Goal: Task Accomplishment & Management: Manage account settings

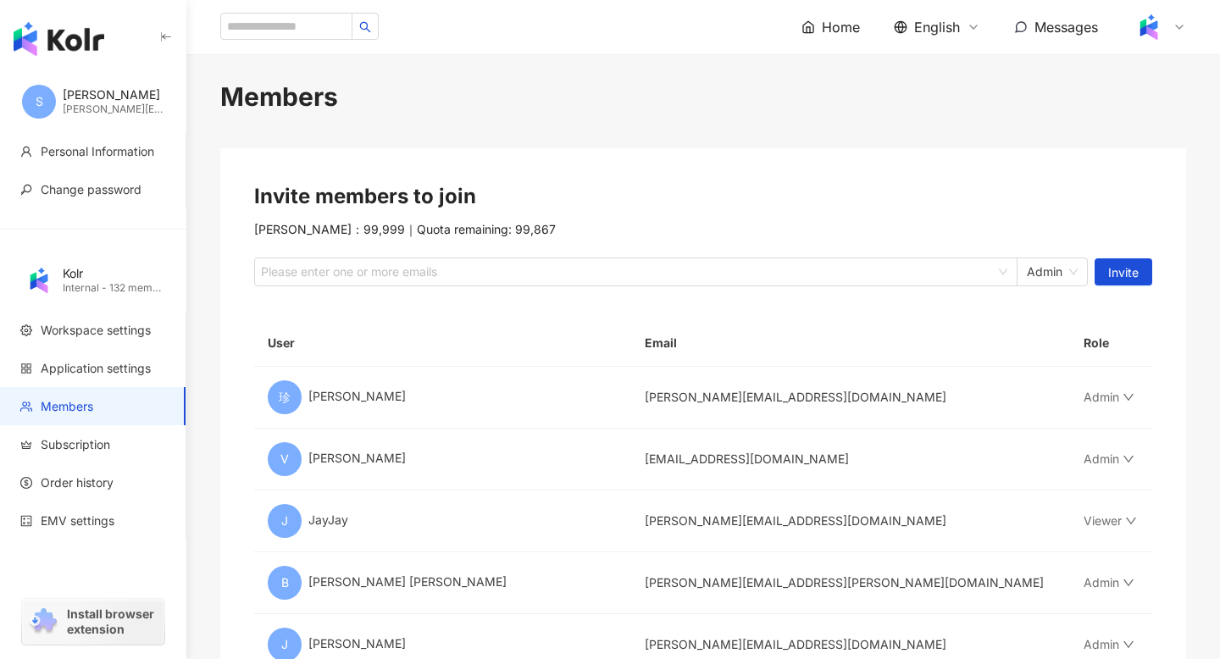
drag, startPoint x: 1166, startPoint y: 24, endPoint x: 378, endPoint y: 478, distance: 909.3
click at [1139, 27] on div at bounding box center [1159, 27] width 54 height 34
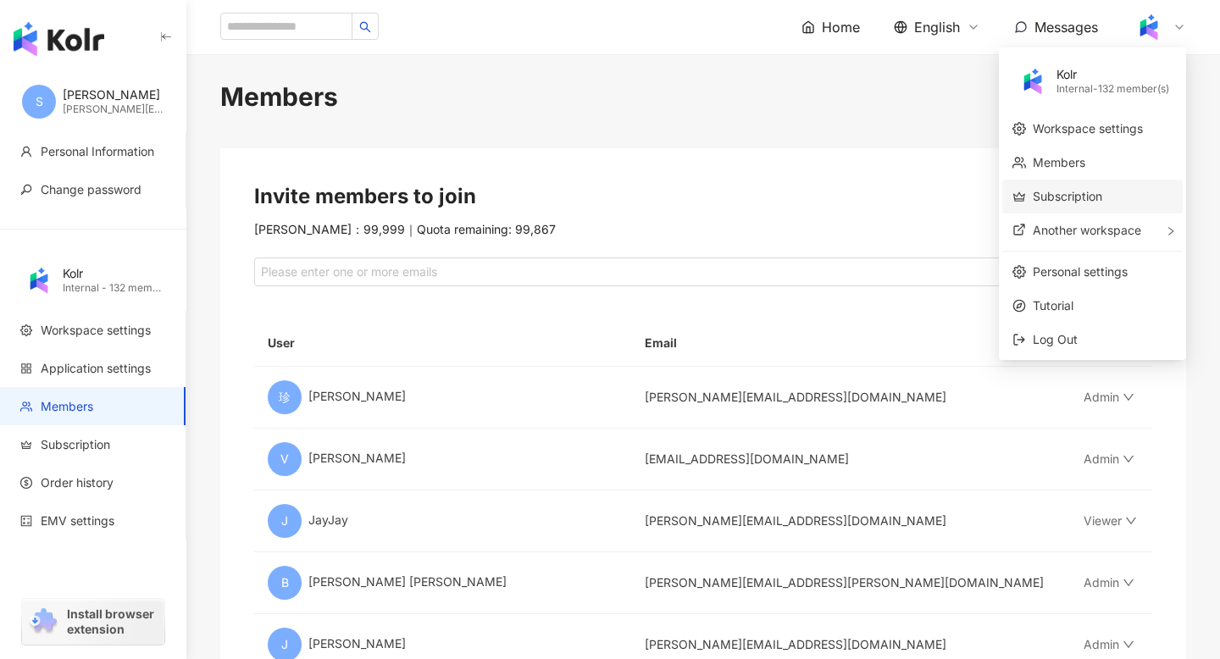
click at [1039, 193] on link "Subscription" at bounding box center [1067, 196] width 69 height 14
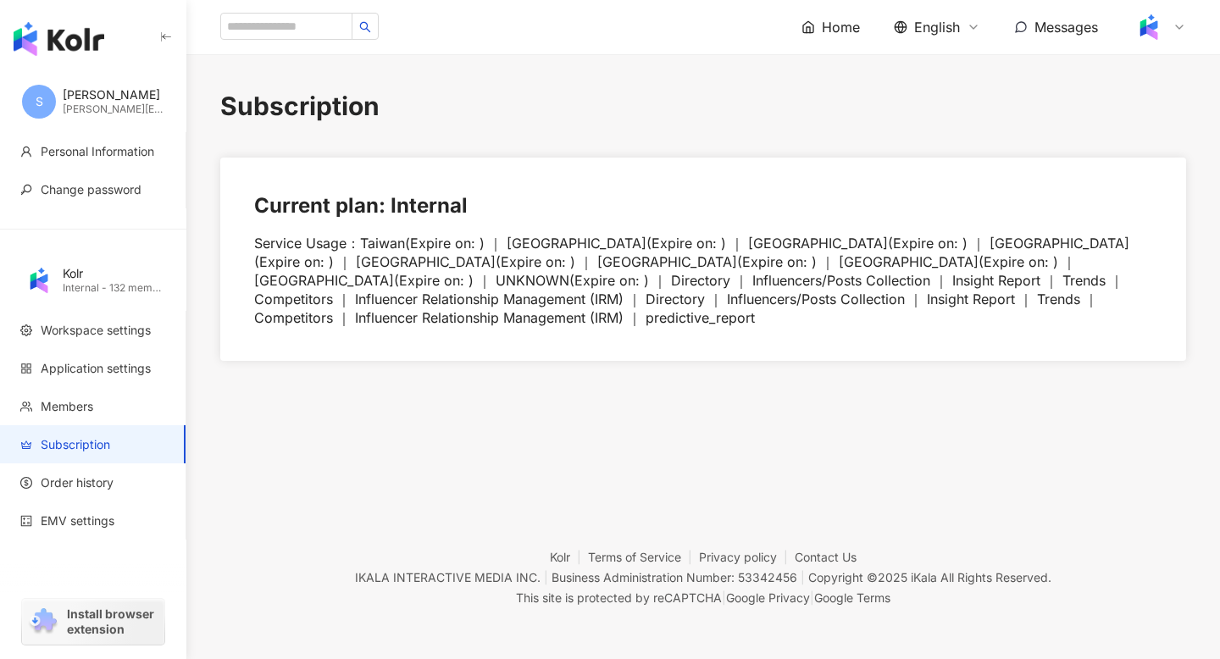
click at [1155, 33] on img at bounding box center [1149, 27] width 32 height 32
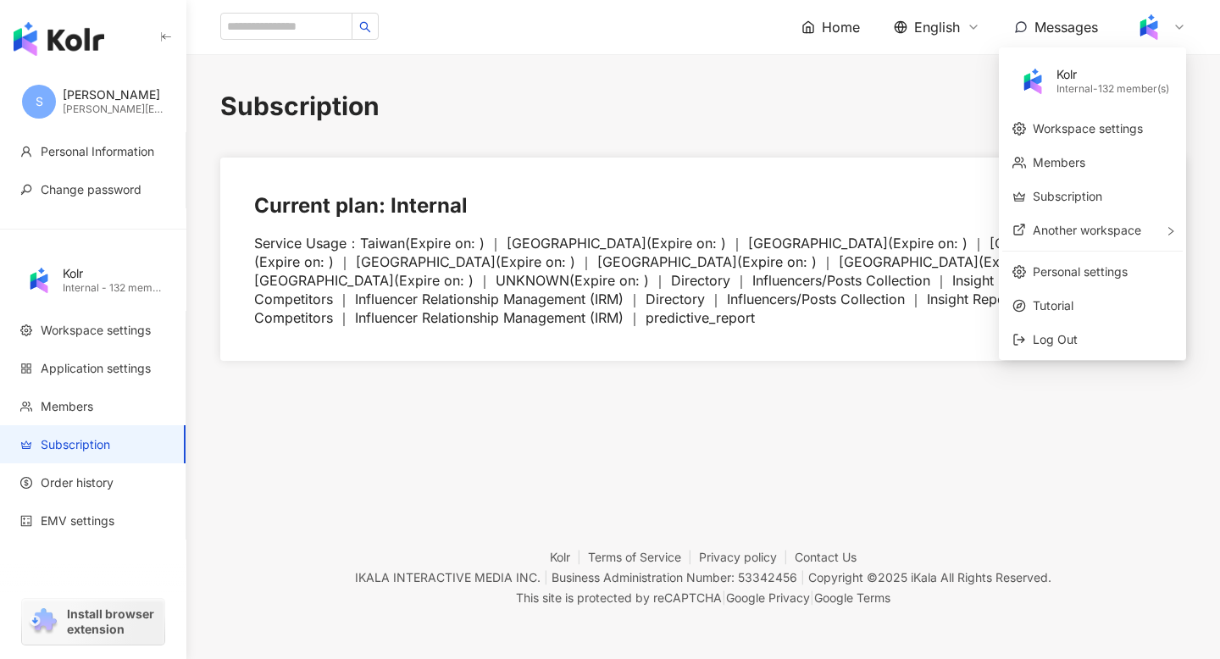
click at [939, 22] on span "English" at bounding box center [937, 27] width 46 height 19
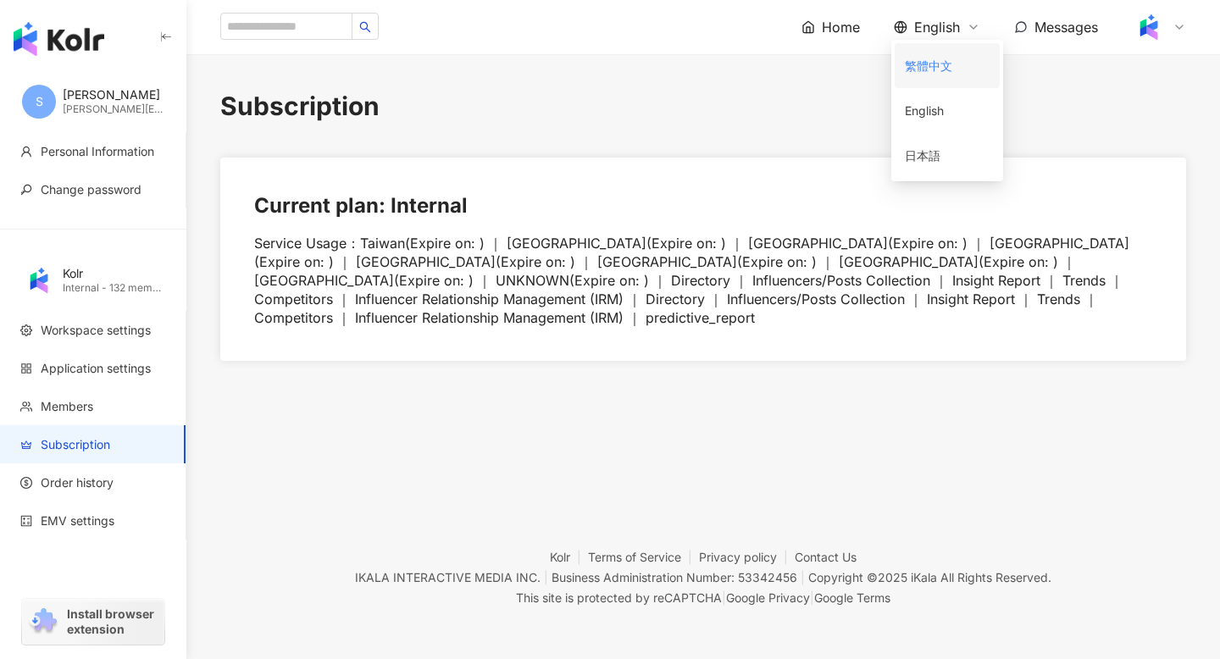
click at [940, 64] on div "繁體中文" at bounding box center [947, 66] width 85 height 30
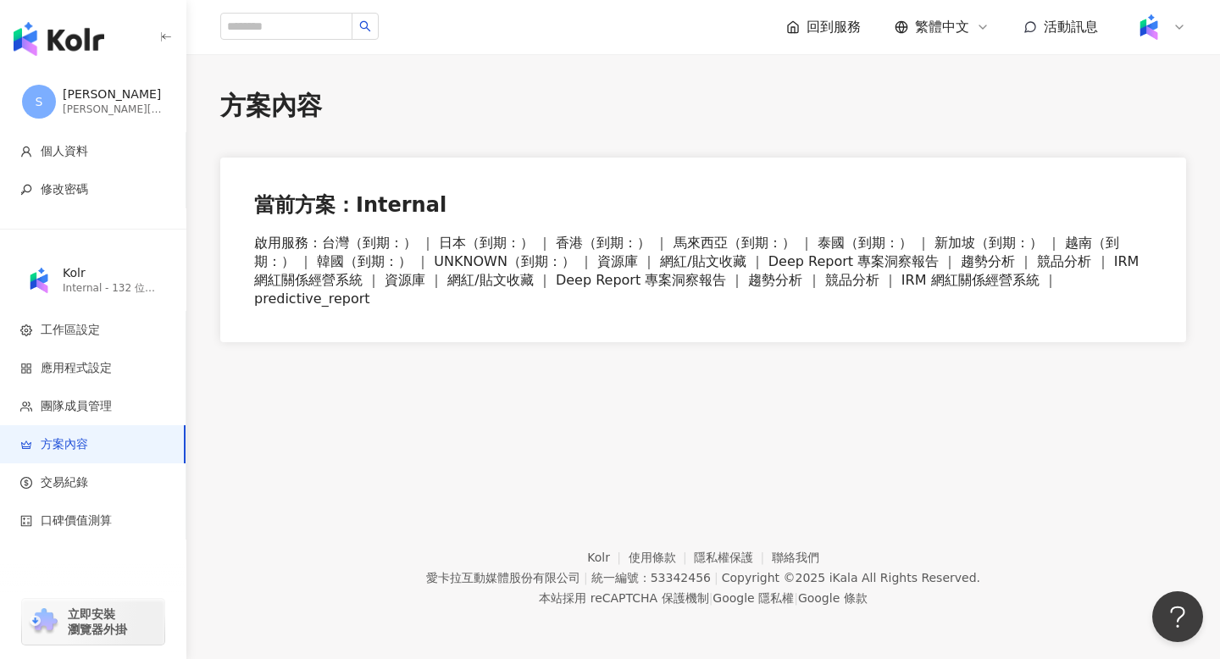
click at [731, 190] on div "當前方案：Internal 啟用服務 ： 台灣（到期：） ｜ 日本（到期：） ｜ 香港（到期：） ｜ 馬來西亞（到期：） ｜ 泰國（到期：） ｜ 新加坡（到期…" at bounding box center [703, 250] width 966 height 185
click at [1167, 17] on div at bounding box center [1159, 27] width 54 height 34
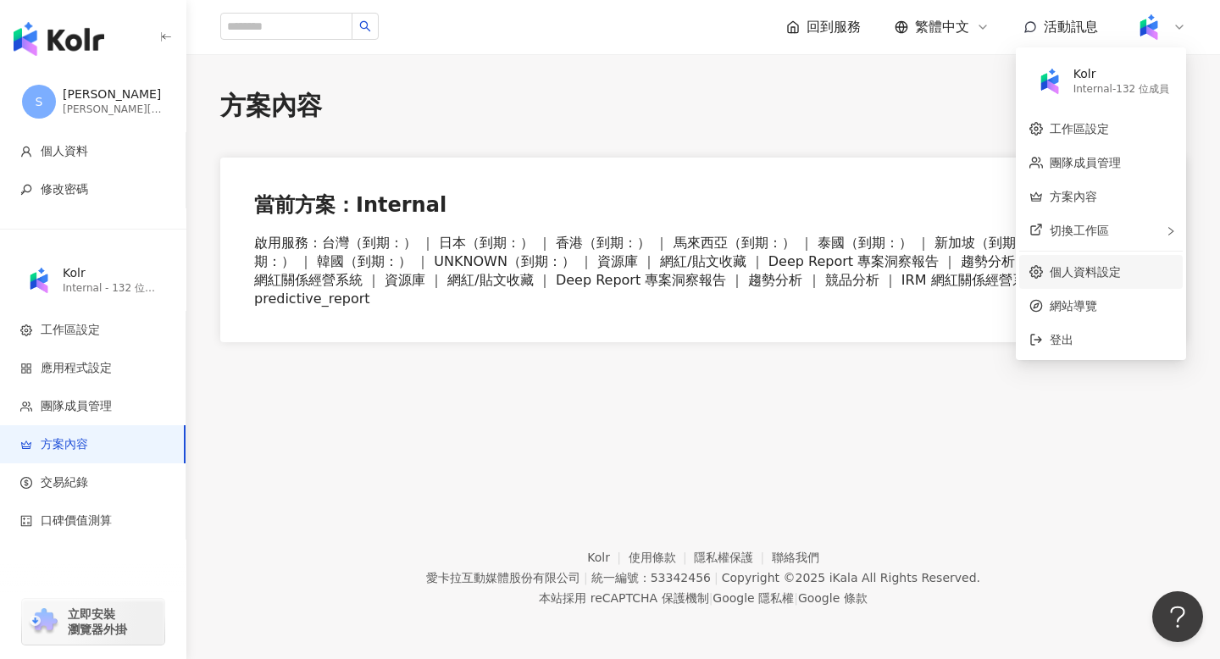
click at [1067, 279] on link "個人資料設定" at bounding box center [1085, 272] width 71 height 14
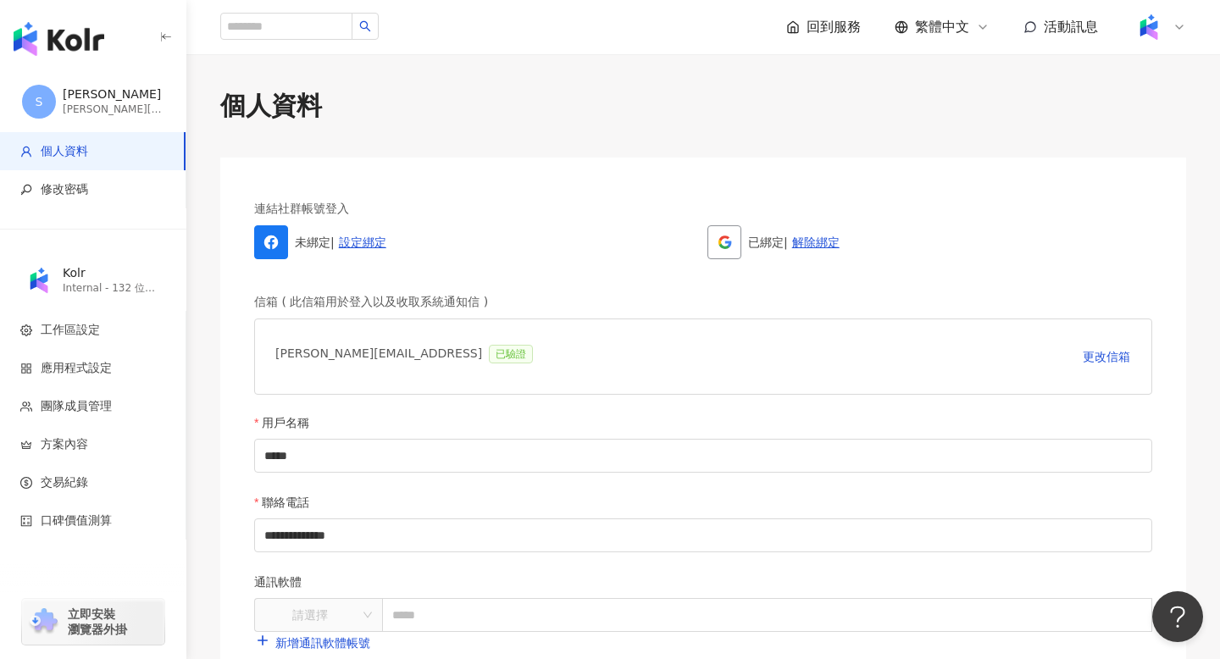
click at [1166, 27] on div at bounding box center [1159, 27] width 54 height 34
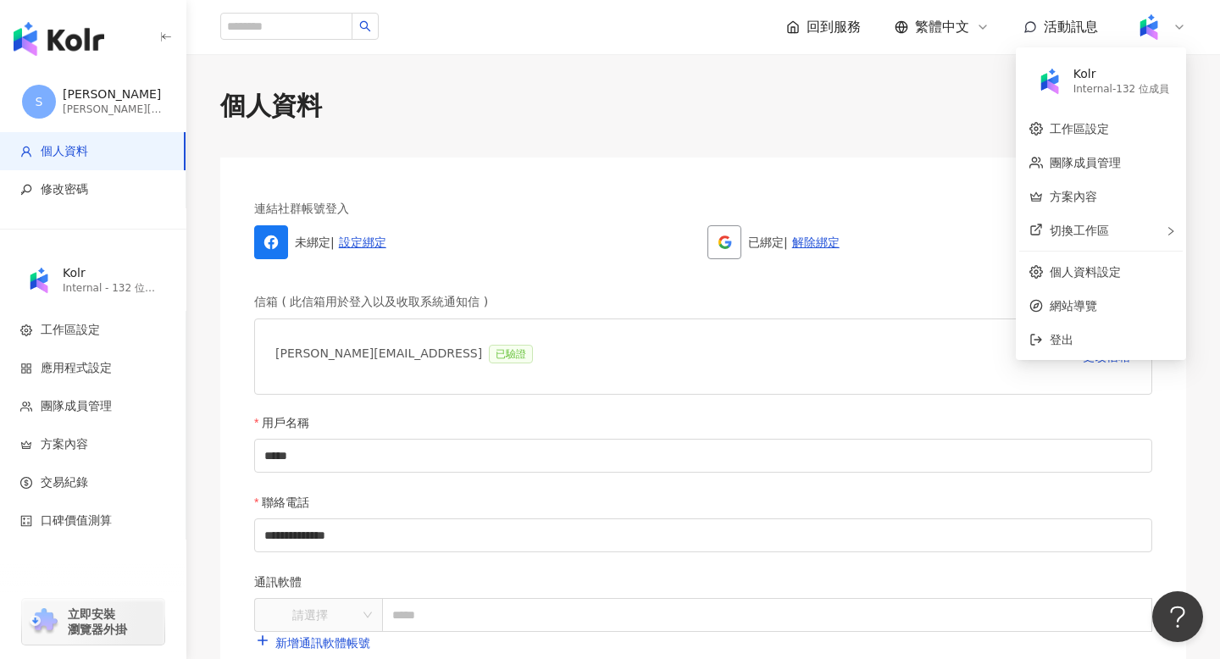
click at [1099, 87] on div "Internal - 132 位成員" at bounding box center [1121, 89] width 96 height 14
click at [1063, 265] on link "個人資料設定" at bounding box center [1085, 272] width 71 height 14
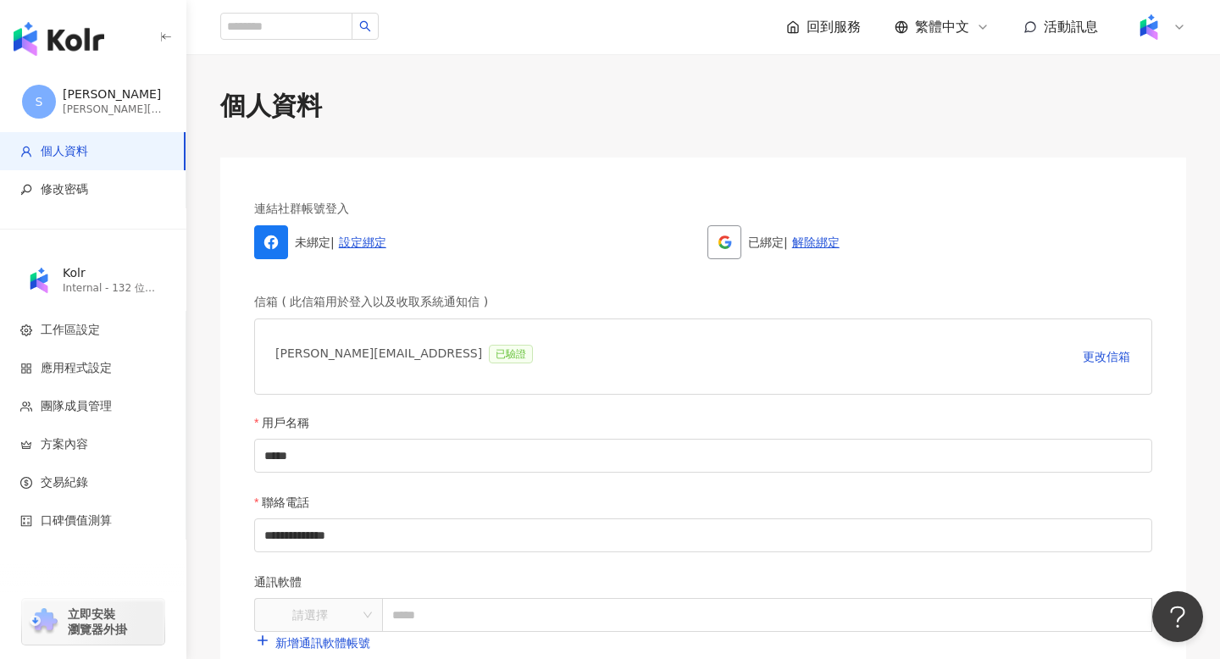
click at [938, 30] on span "繁體中文" at bounding box center [942, 27] width 54 height 19
click at [941, 114] on div "English" at bounding box center [950, 111] width 85 height 30
